Goal: Communication & Community: Answer question/provide support

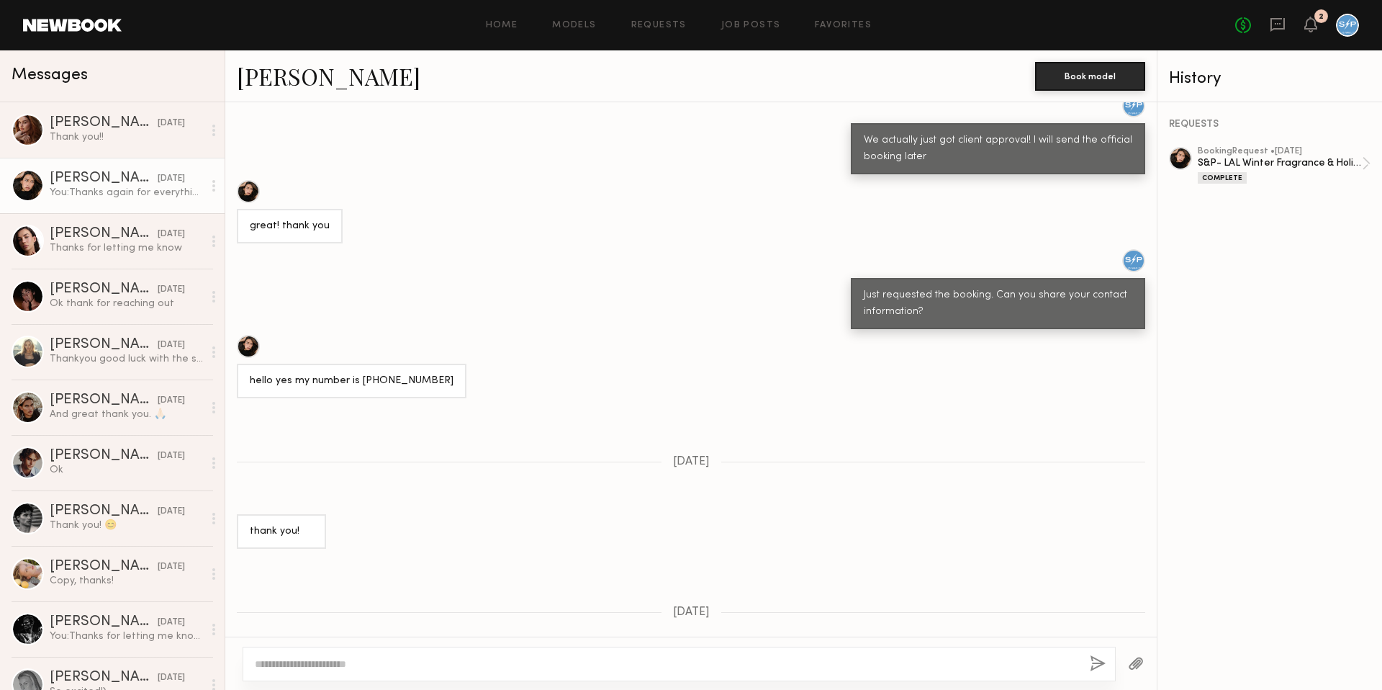
scroll to position [1954, 0]
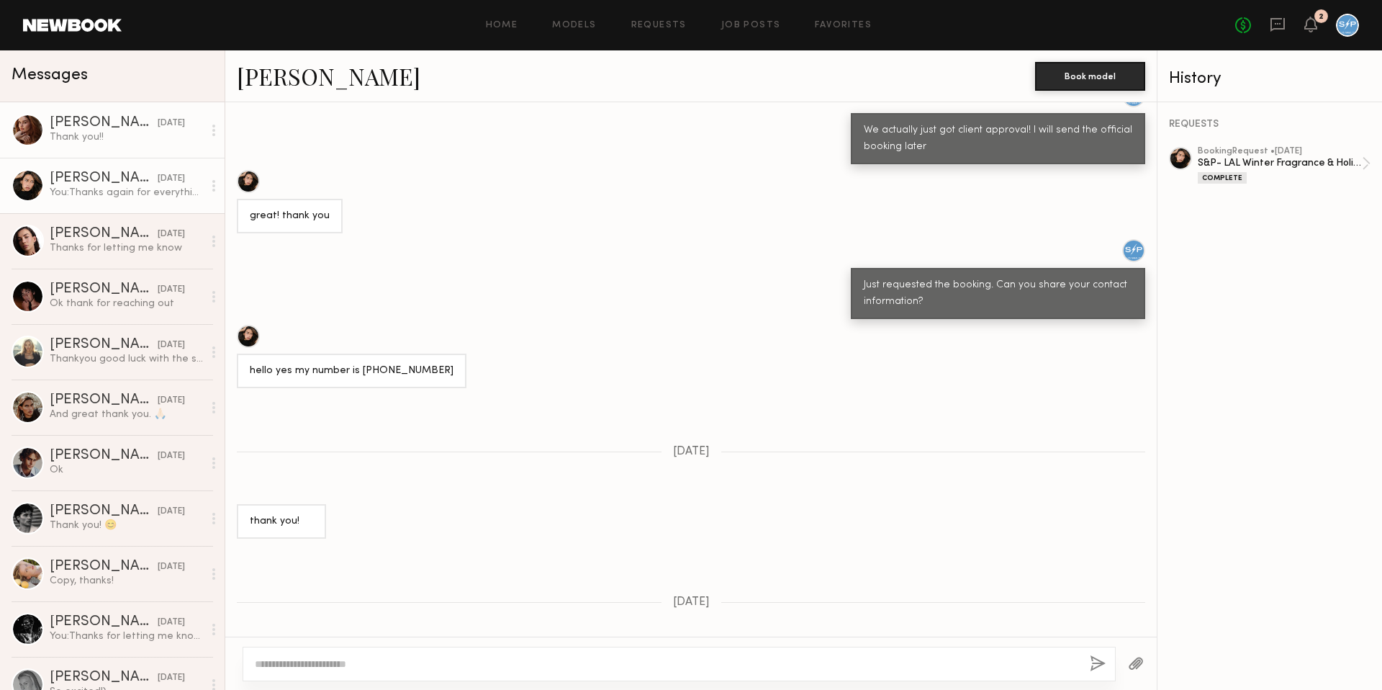
click at [113, 148] on link "[PERSON_NAME] [DATE] Thank you!!" at bounding box center [112, 129] width 225 height 55
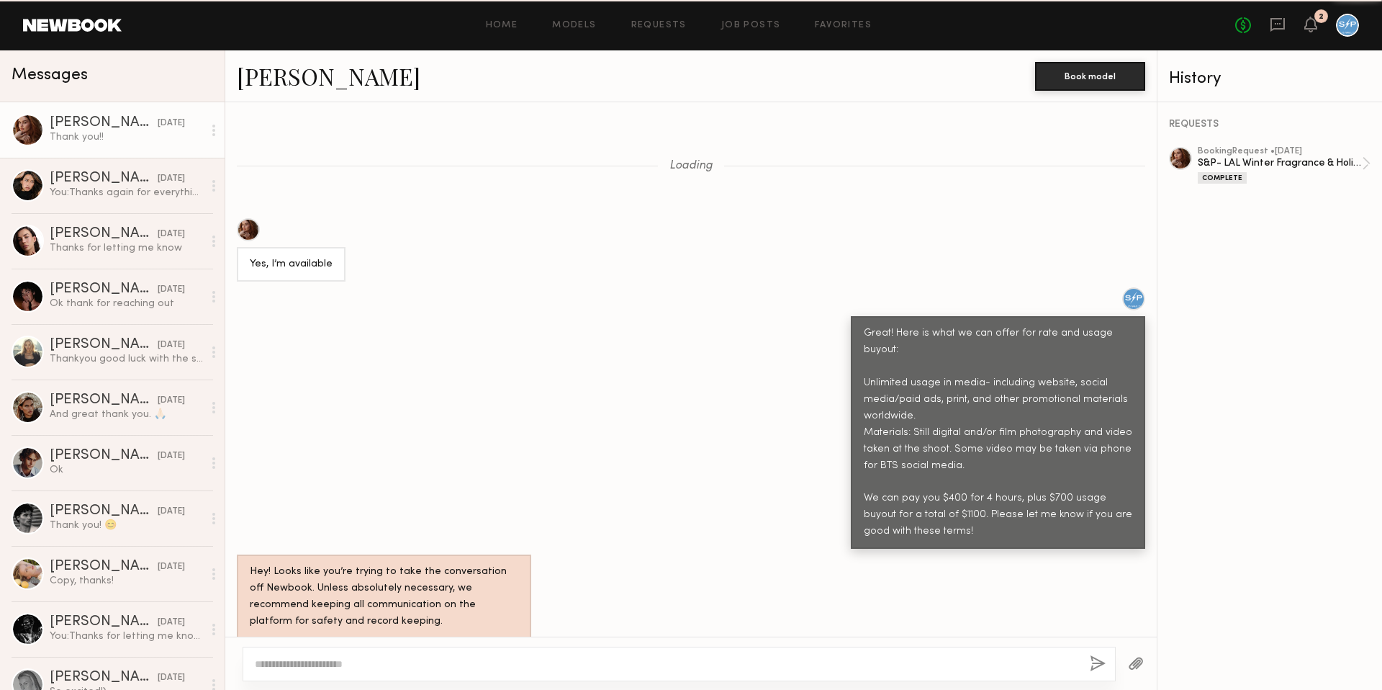
scroll to position [1475, 0]
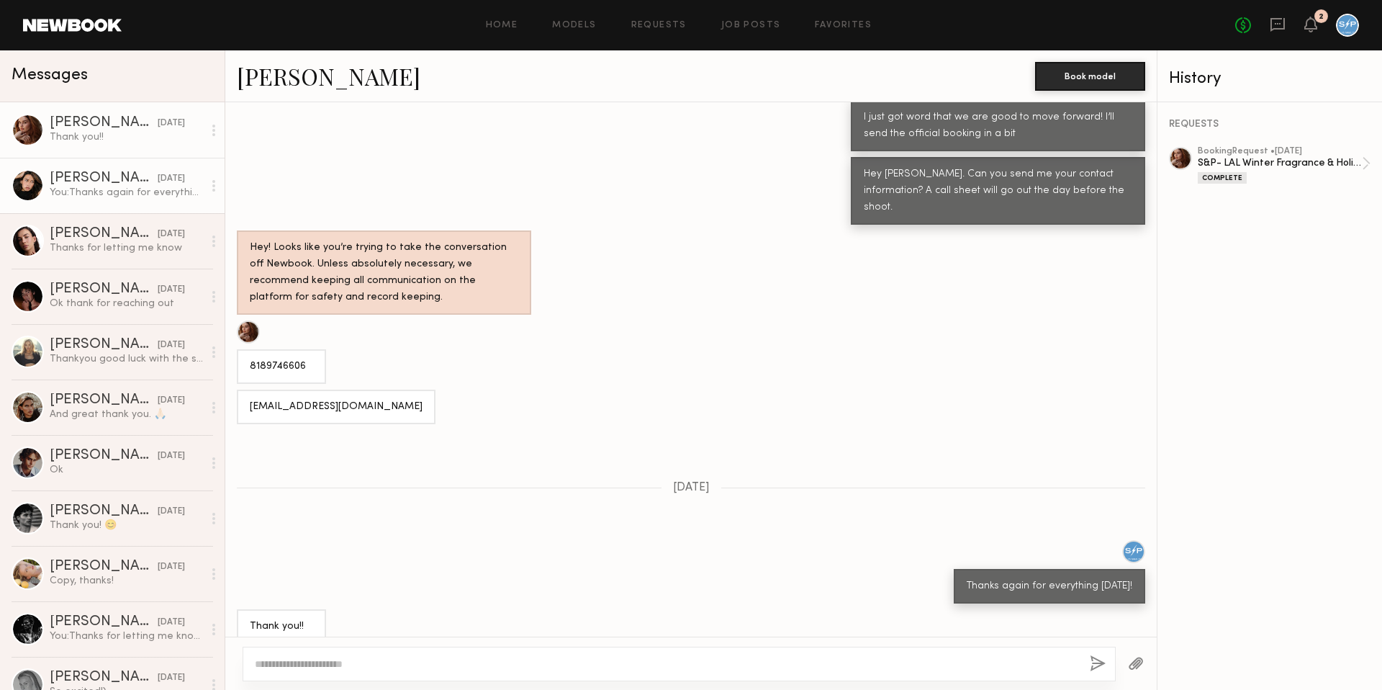
click at [100, 189] on div "You: Thanks again for everything!" at bounding box center [126, 193] width 153 height 14
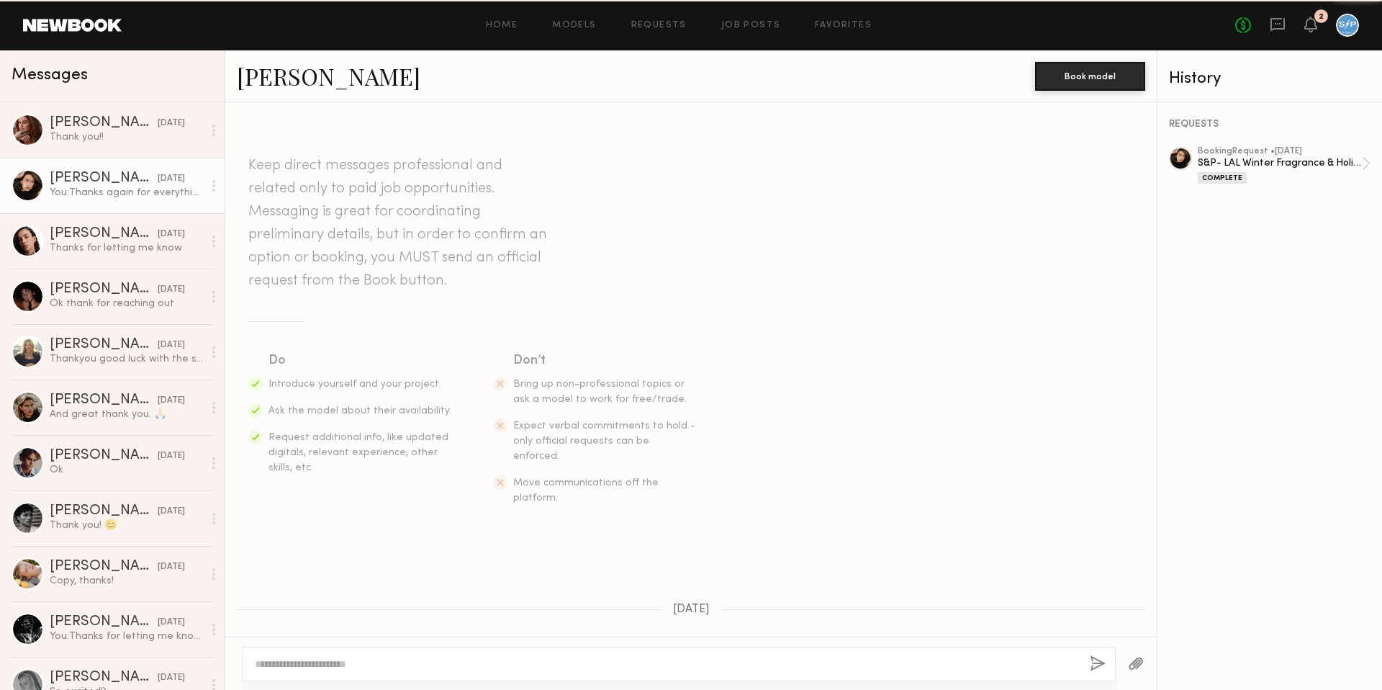
scroll to position [1954, 0]
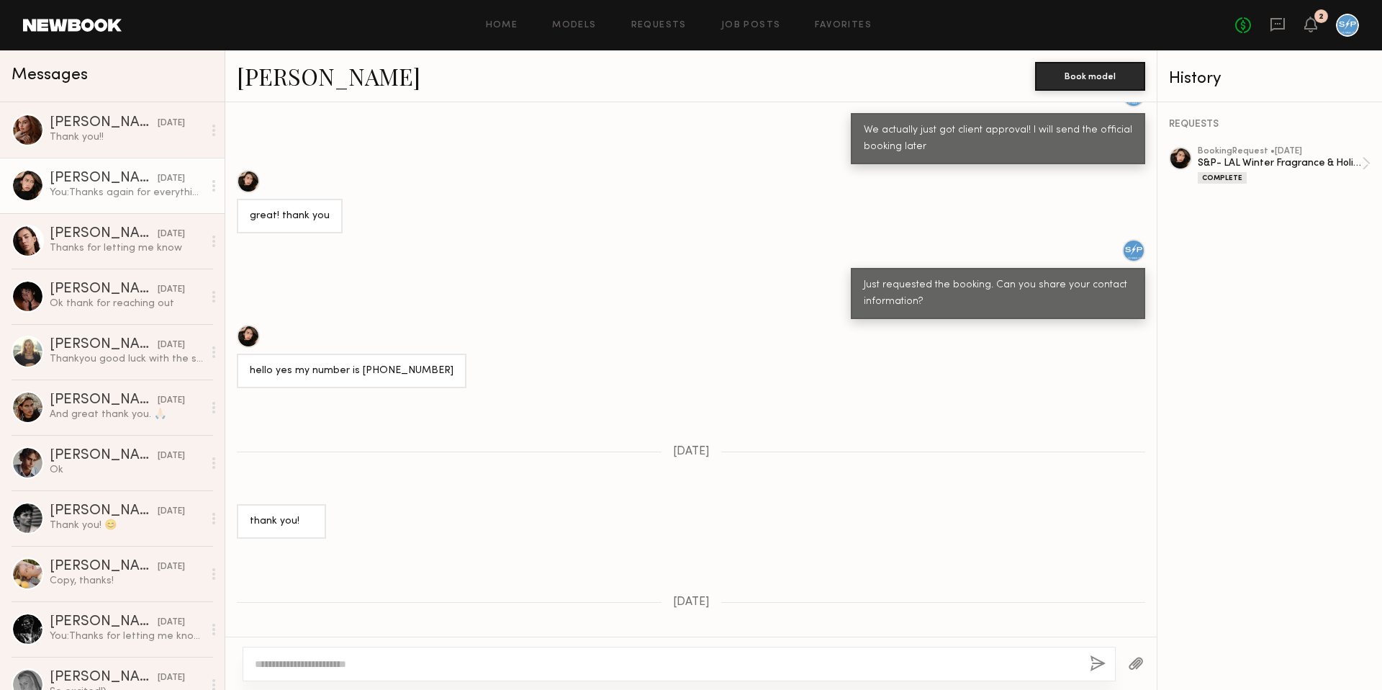
click at [74, 32] on header "Home Models Requests Job Posts Favorites Sign Out No fees up to $5,000 2" at bounding box center [691, 25] width 1382 height 50
click at [1303, 30] on div "No fees up to $5,000 2" at bounding box center [1297, 25] width 124 height 23
click at [1307, 27] on icon at bounding box center [1311, 24] width 12 height 10
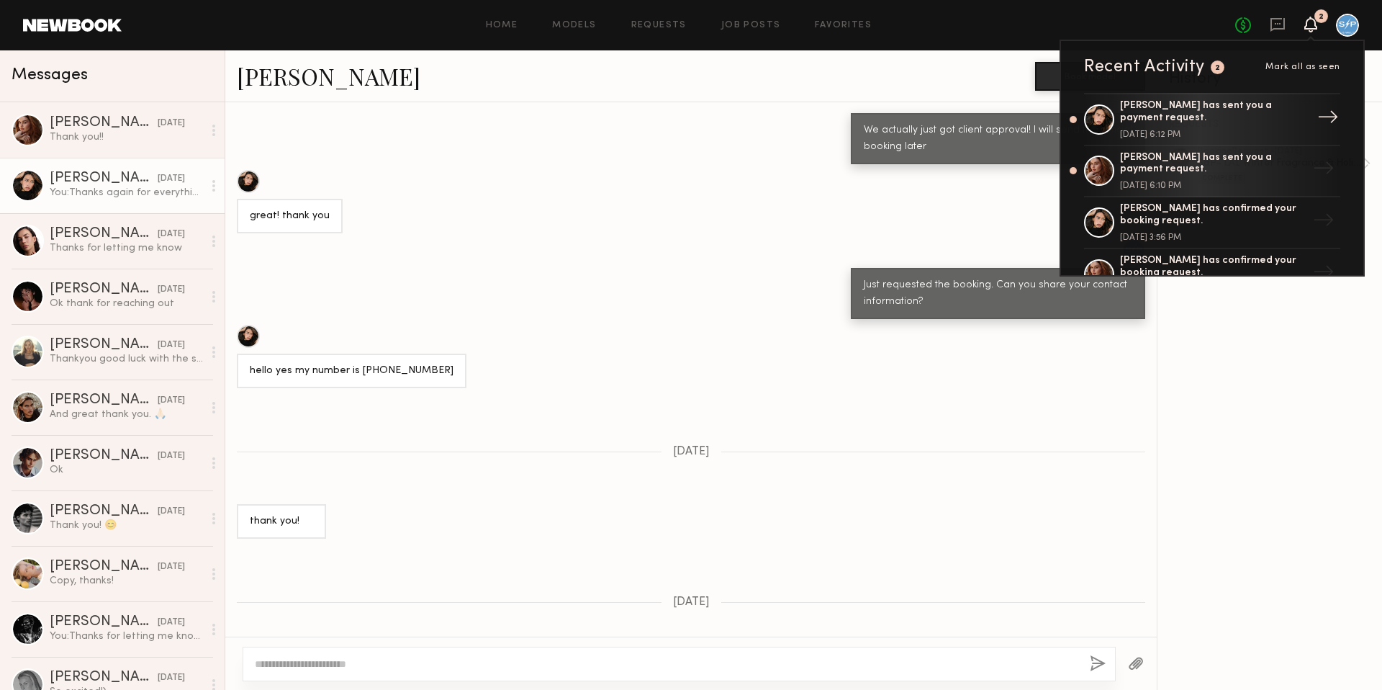
click at [1207, 114] on div "[PERSON_NAME] has sent you a payment request." at bounding box center [1213, 112] width 187 height 24
